Goal: Task Accomplishment & Management: Manage account settings

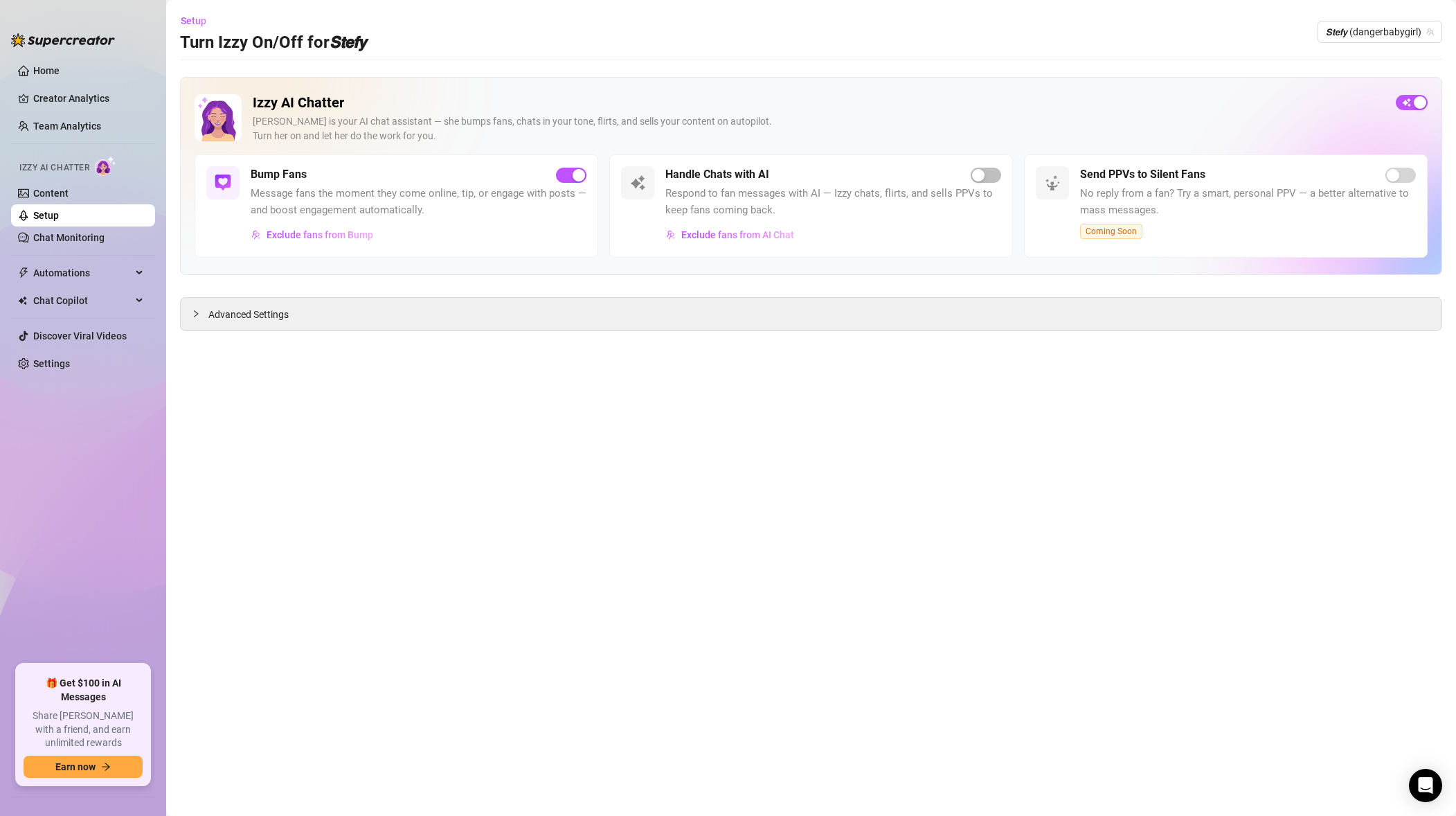
click at [59, 214] on link "Setup" at bounding box center [46, 215] width 26 height 11
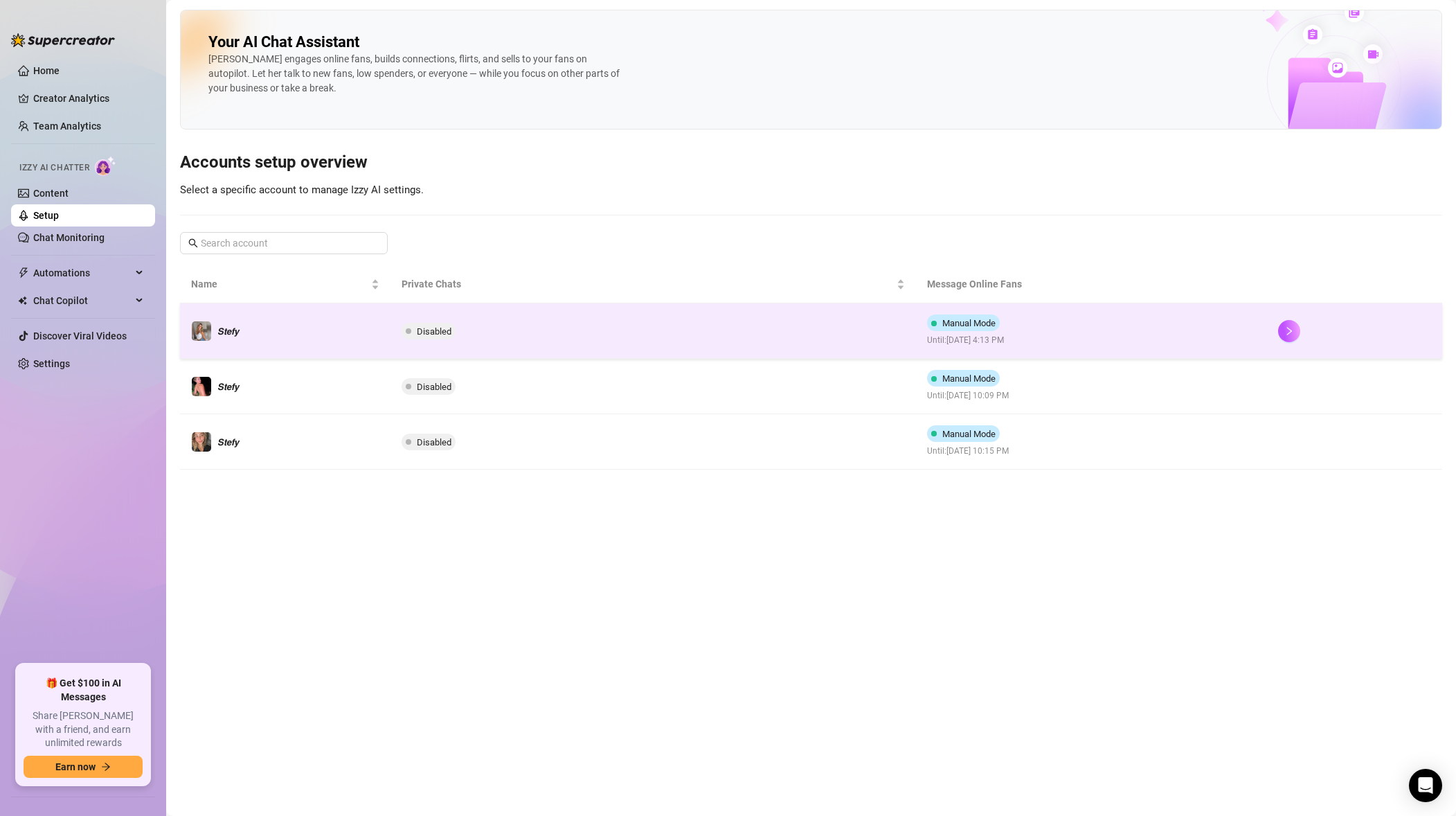
click at [1005, 339] on span "Until: [DATE] 4:13 PM" at bounding box center [966, 340] width 78 height 13
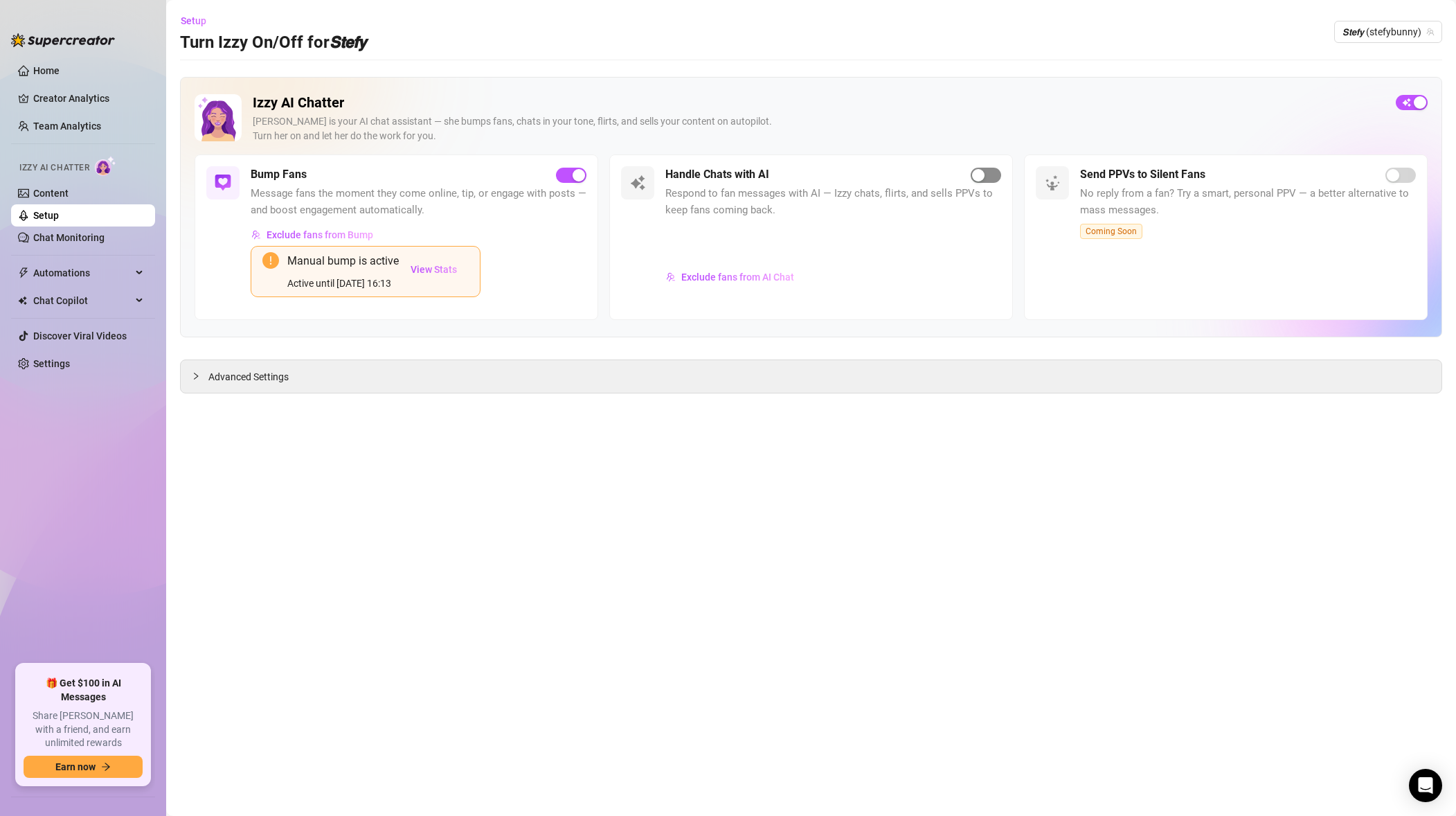
click at [985, 174] on button "button" at bounding box center [987, 175] width 31 height 15
click at [1383, 32] on span "𝙎𝙩𝙚𝙛𝙮 (stefybunny)" at bounding box center [1389, 31] width 92 height 21
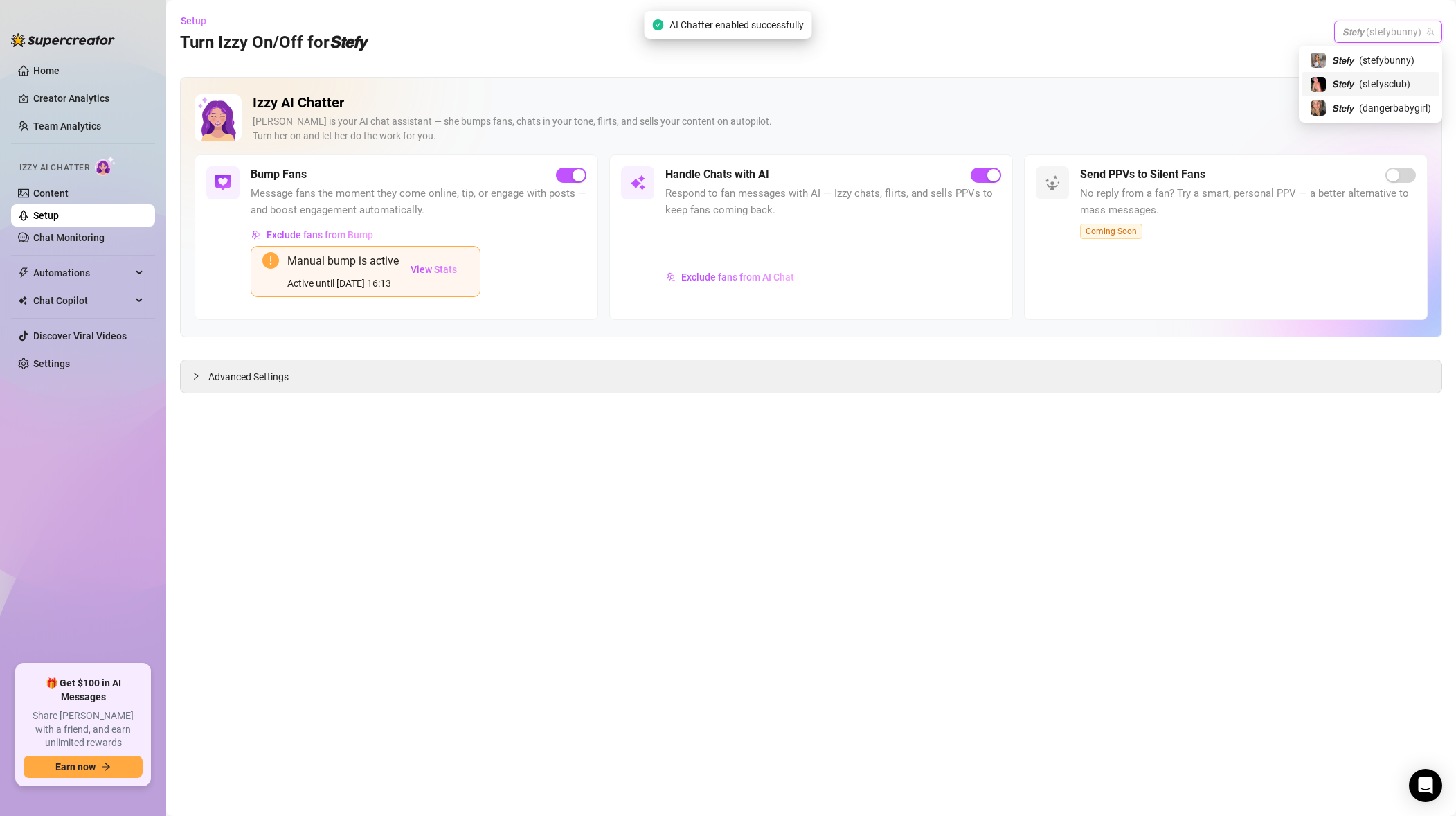
click at [1371, 89] on span "( stefysclub )" at bounding box center [1384, 83] width 51 height 15
click at [969, 148] on div "Izzy AI Chatter [PERSON_NAME] is your AI chat assistant — she bumps fans, chats…" at bounding box center [819, 124] width 1132 height 60
drag, startPoint x: 977, startPoint y: 177, endPoint x: 1057, endPoint y: 162, distance: 81.4
click at [977, 177] on div "button" at bounding box center [978, 175] width 13 height 13
click at [1355, 32] on span "𝙎𝙩𝙚𝙛𝙮 (stefysclub)" at bounding box center [1390, 31] width 87 height 21
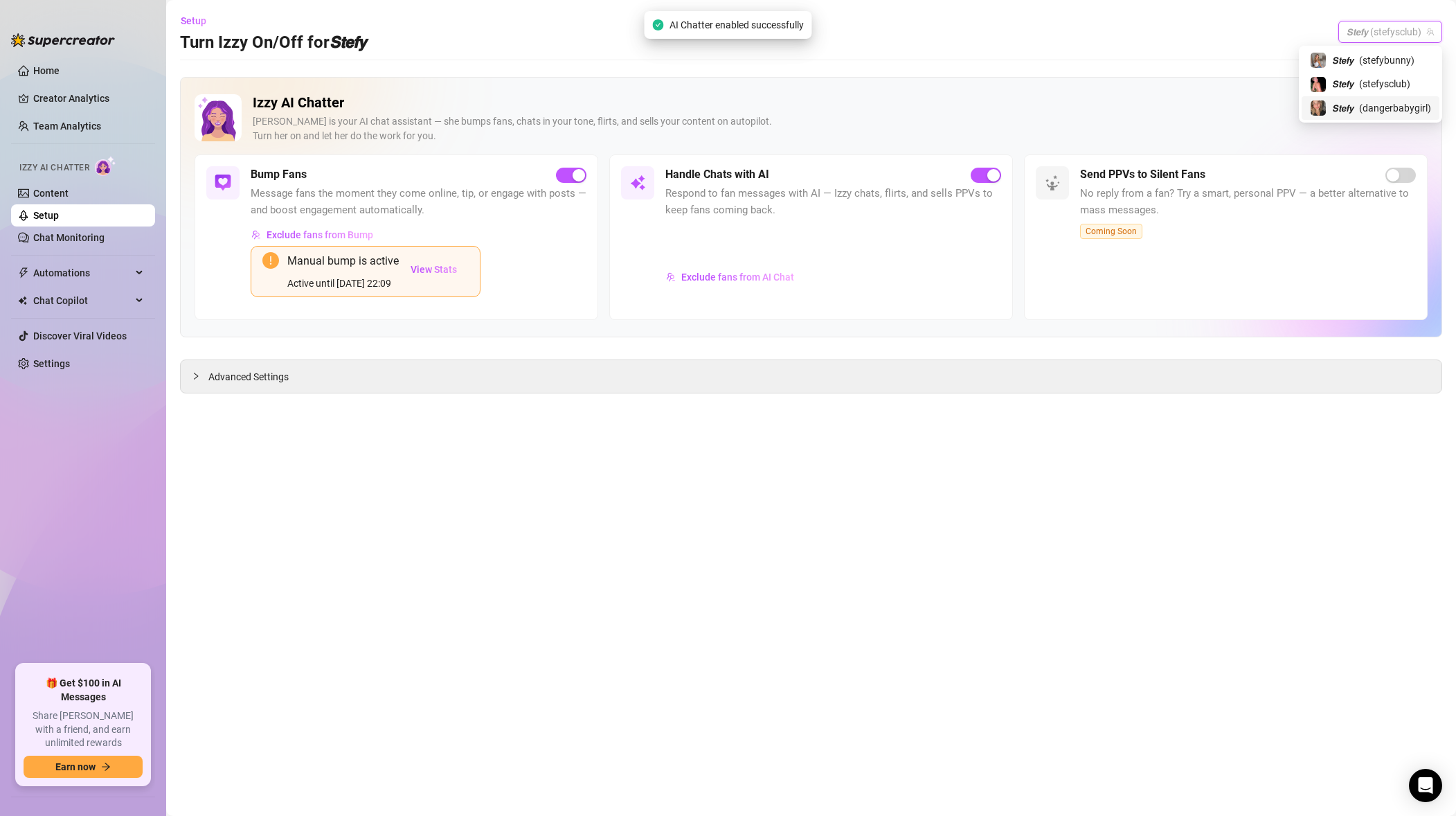
click at [1349, 110] on span "𝙎𝙩𝙚𝙛𝙮" at bounding box center [1343, 108] width 22 height 15
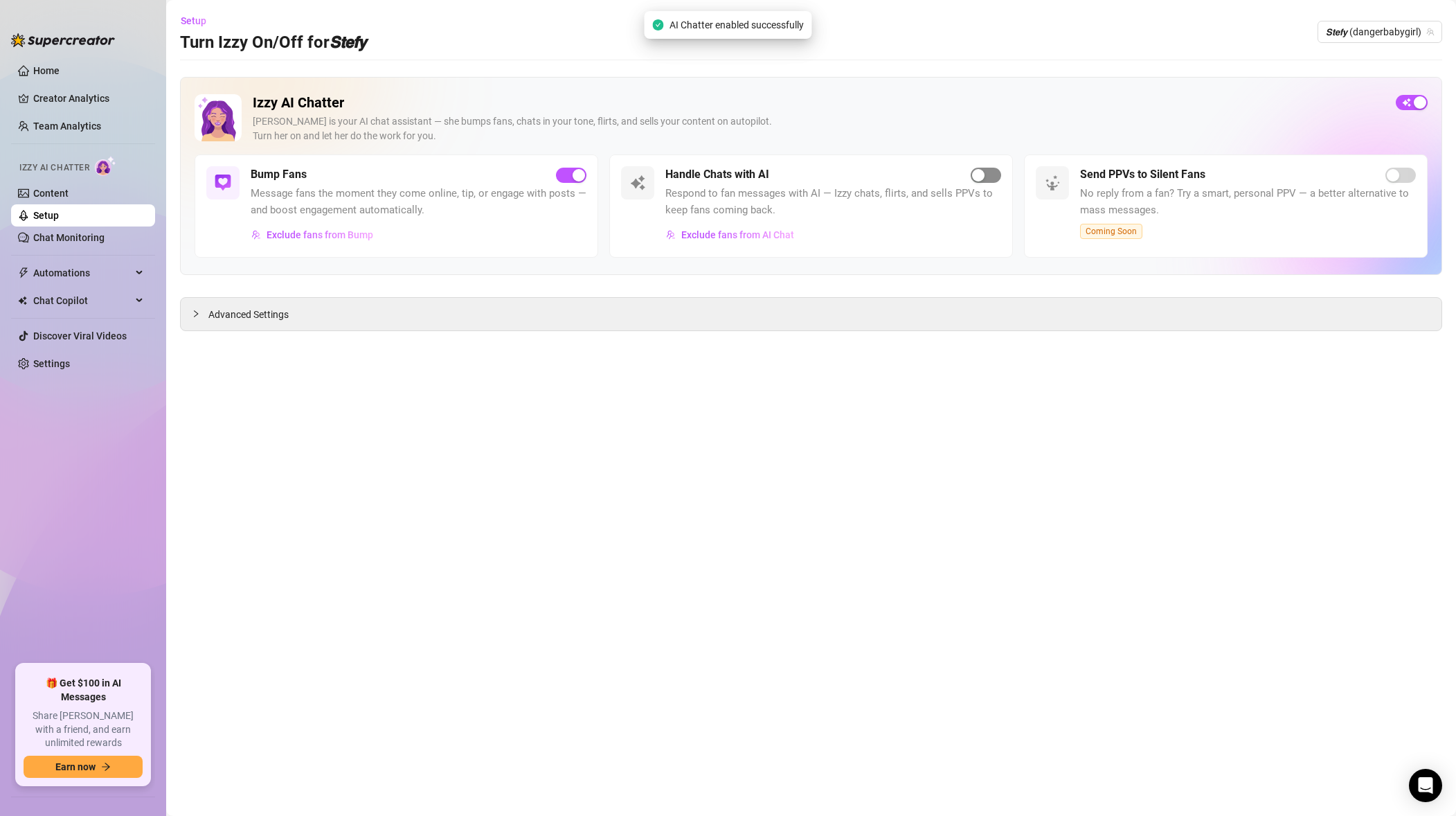
drag, startPoint x: 998, startPoint y: 156, endPoint x: 974, endPoint y: 180, distance: 33.9
click at [998, 156] on div "Handle Chats with AI Respond to fan messages with AI — Izzy chats, flirts, and …" at bounding box center [811, 206] width 404 height 103
click at [974, 180] on div "button" at bounding box center [978, 175] width 13 height 13
